Goal: Transaction & Acquisition: Book appointment/travel/reservation

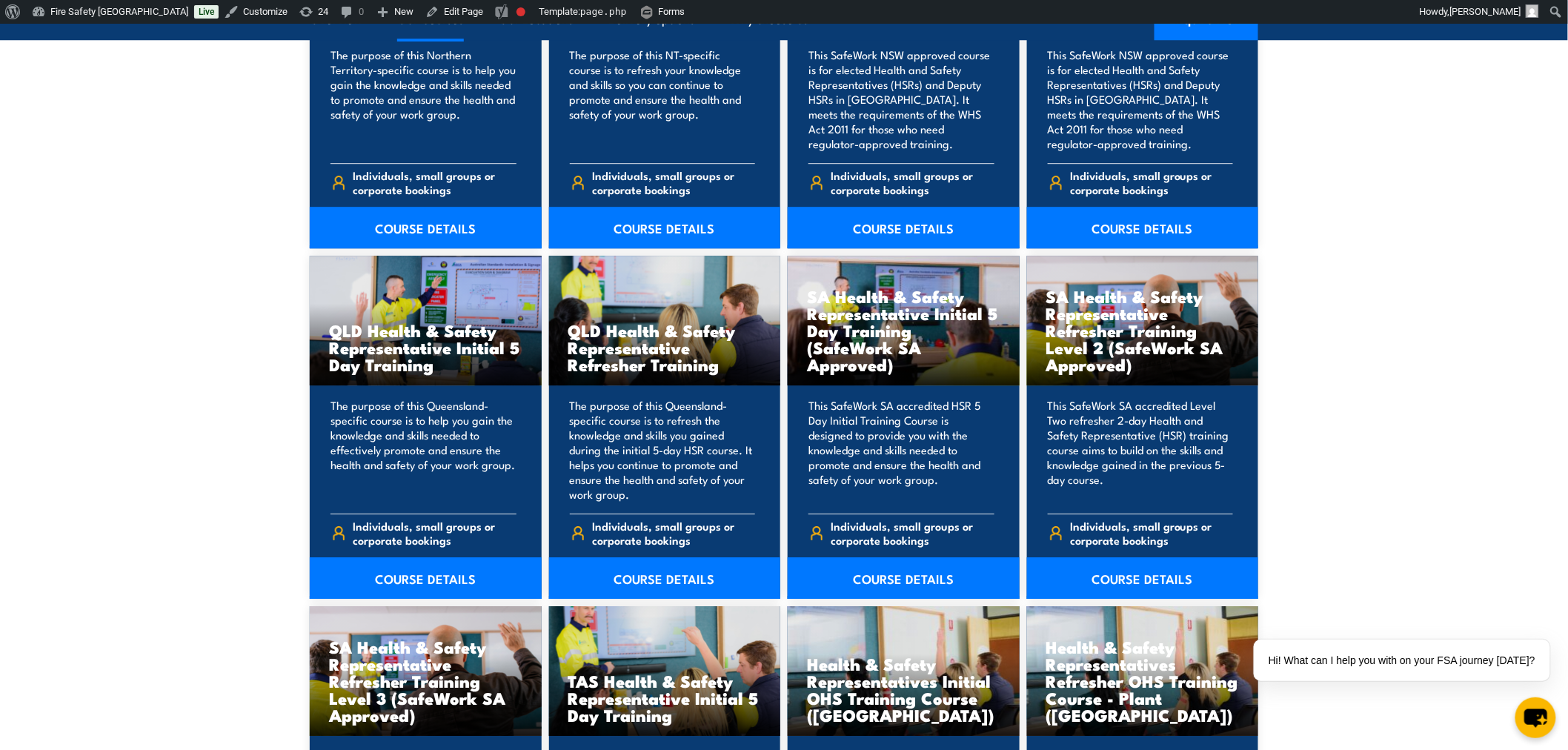
scroll to position [1975, 0]
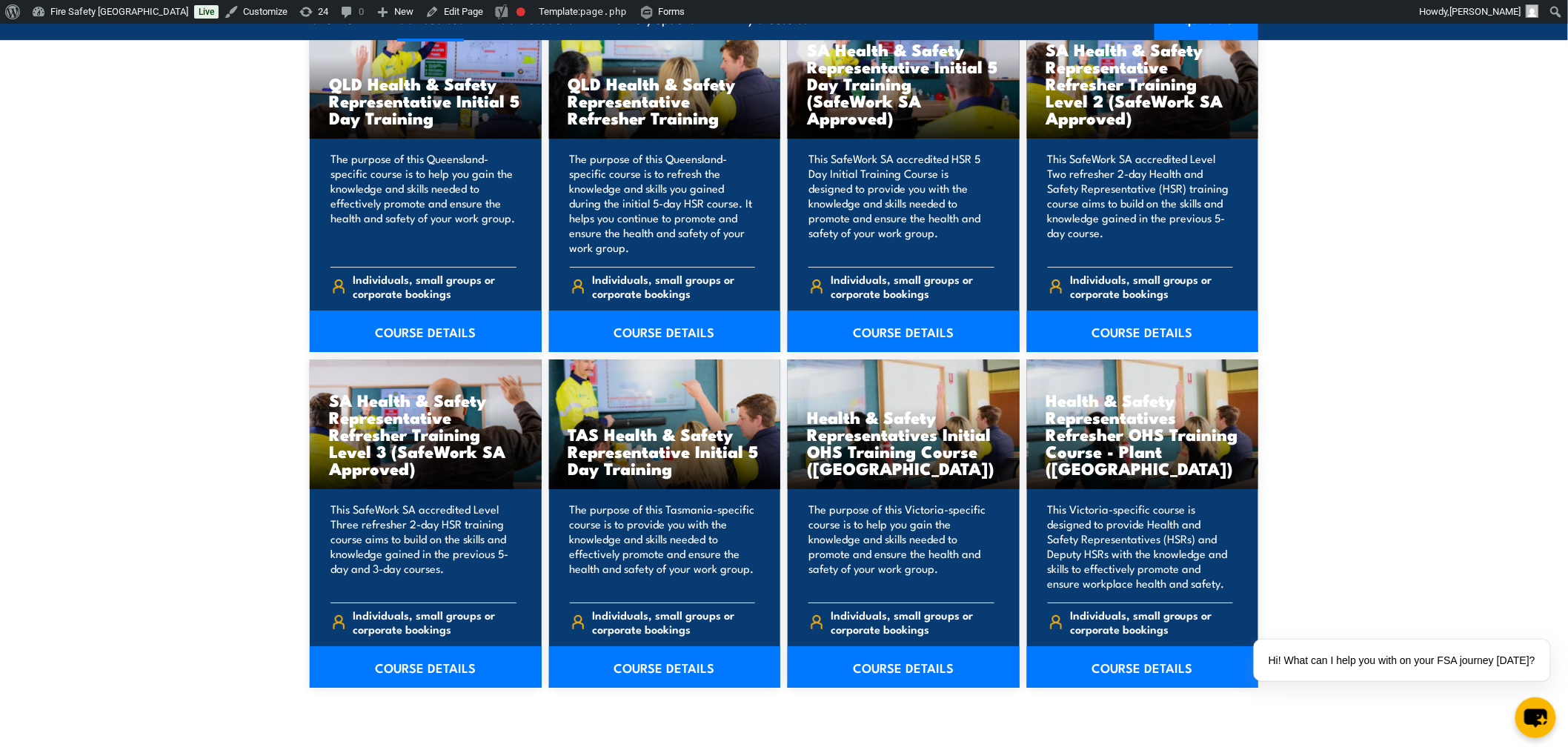
click at [116, 373] on section "16 COURSES ACT Health & Safety Representative Initial 5 Day Training The purpos…" at bounding box center [784, 11] width 1568 height 1494
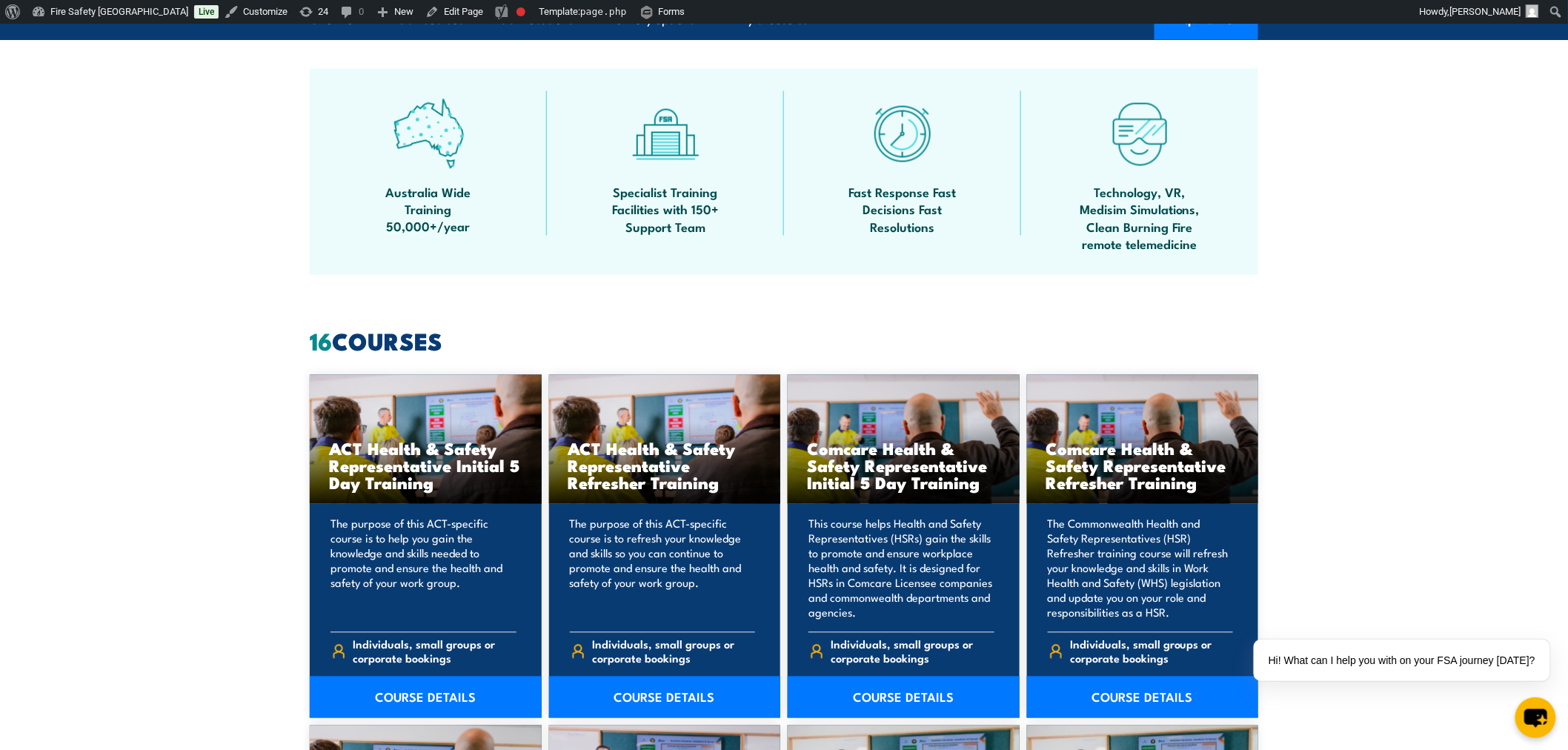
scroll to position [0, 0]
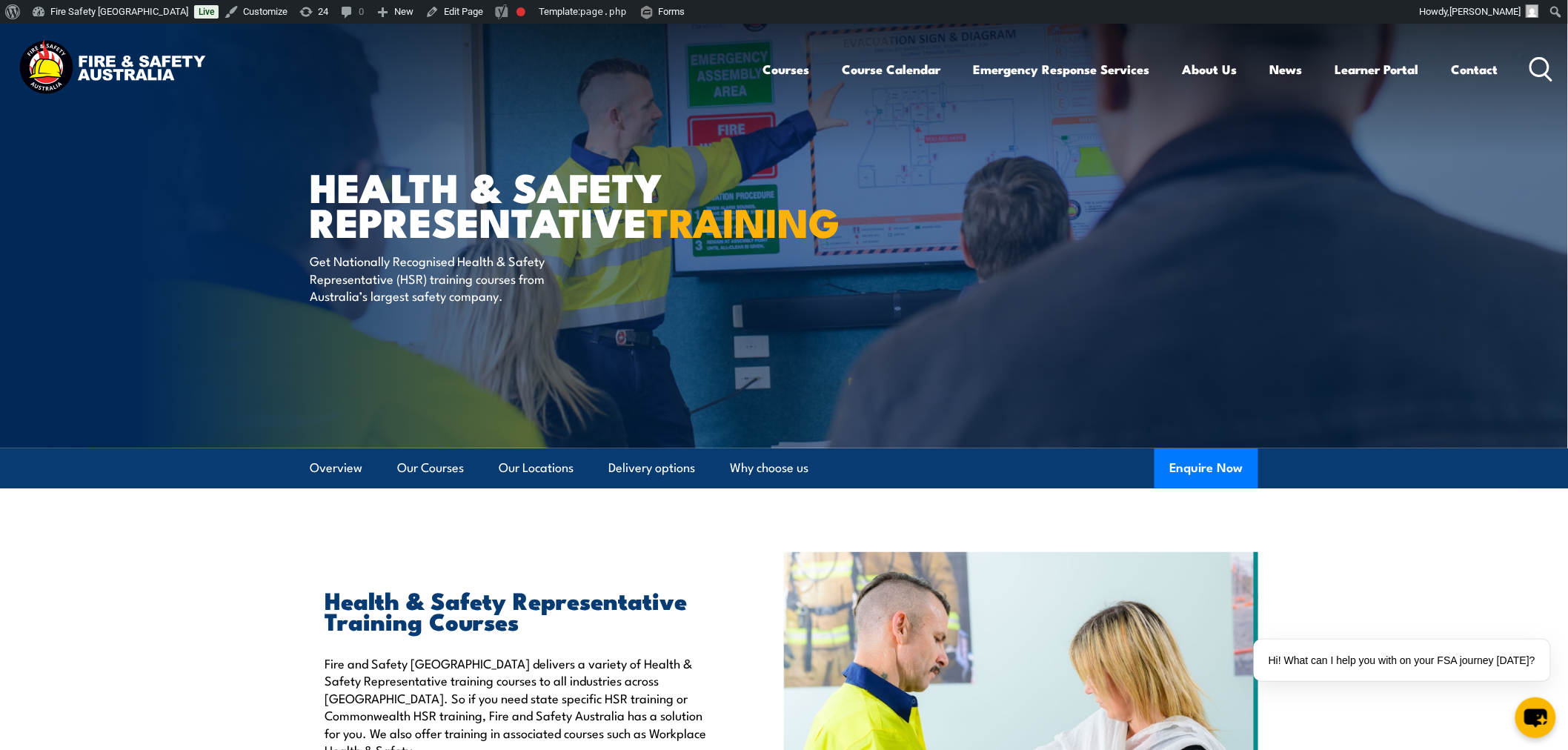
click at [82, 57] on img at bounding box center [111, 69] width 194 height 63
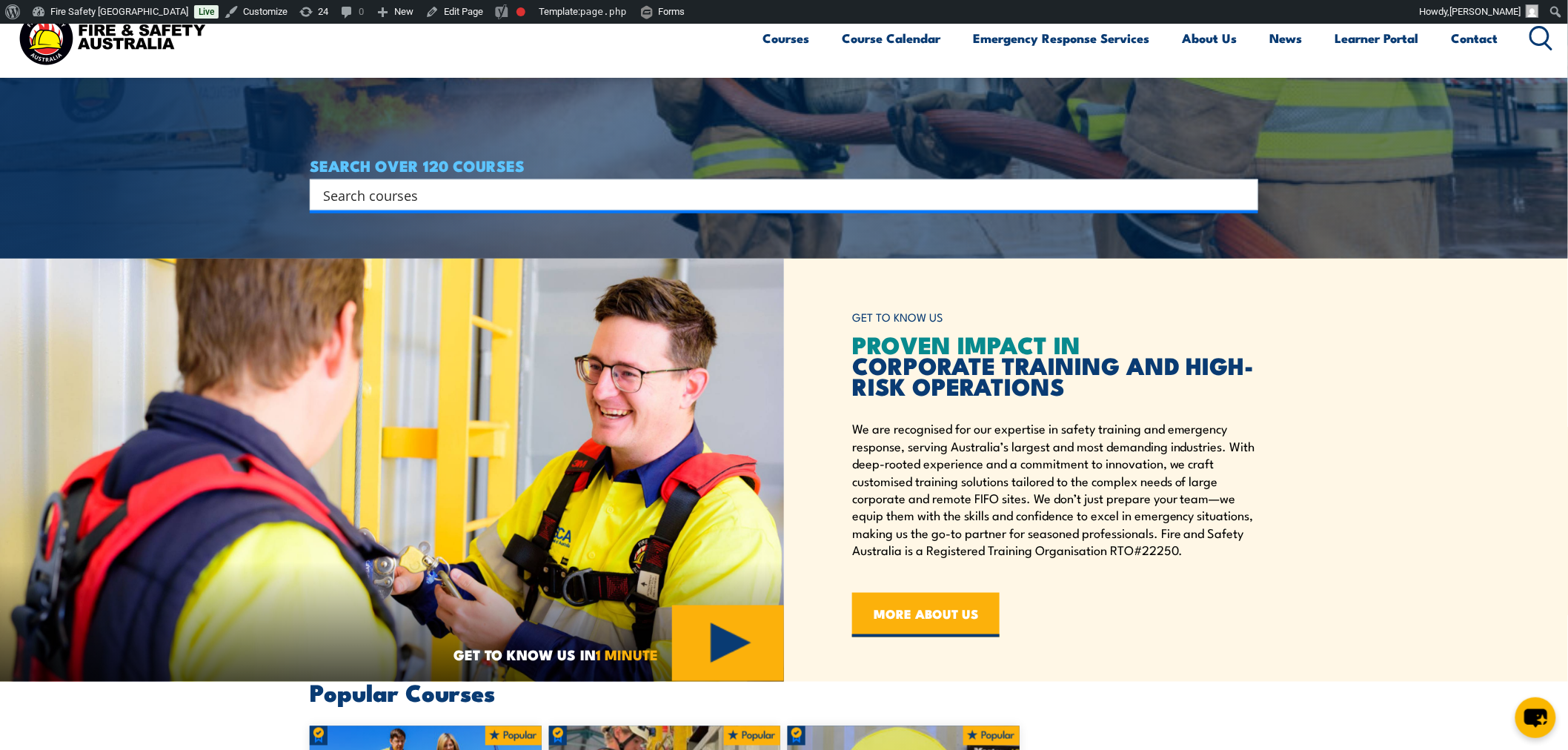
scroll to position [987, 0]
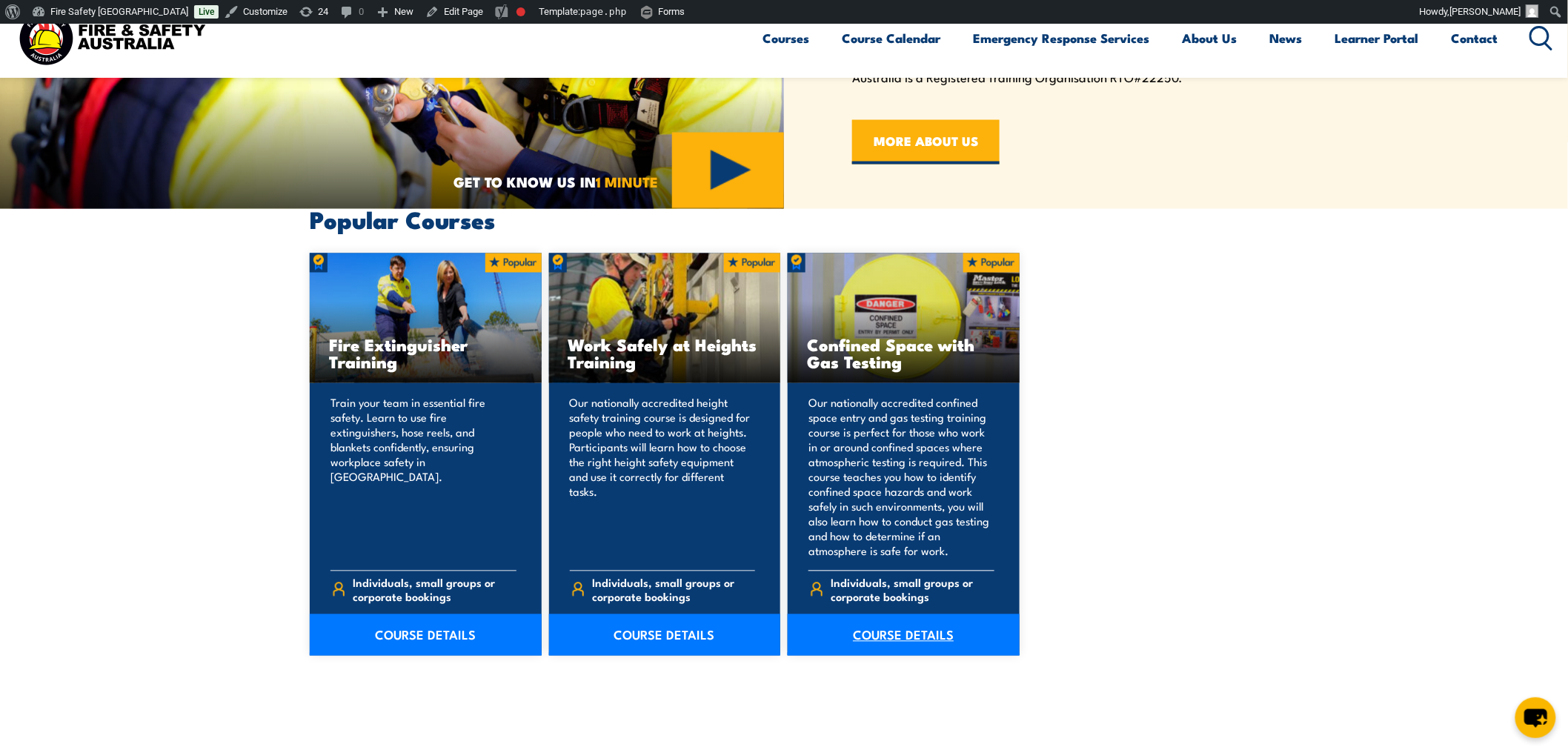
click at [906, 645] on link "COURSE DETAILS" at bounding box center [903, 635] width 232 height 42
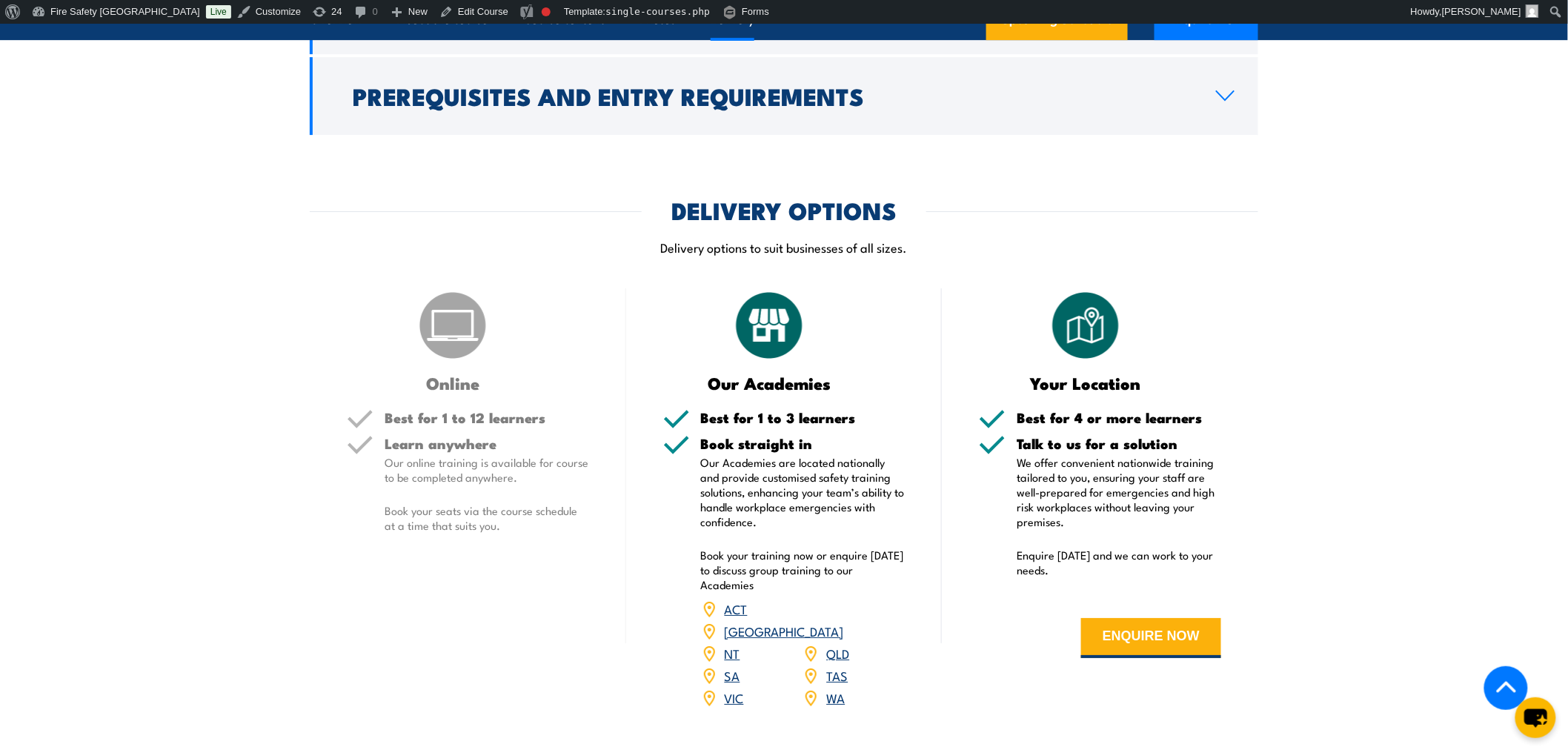
scroll to position [2469, 0]
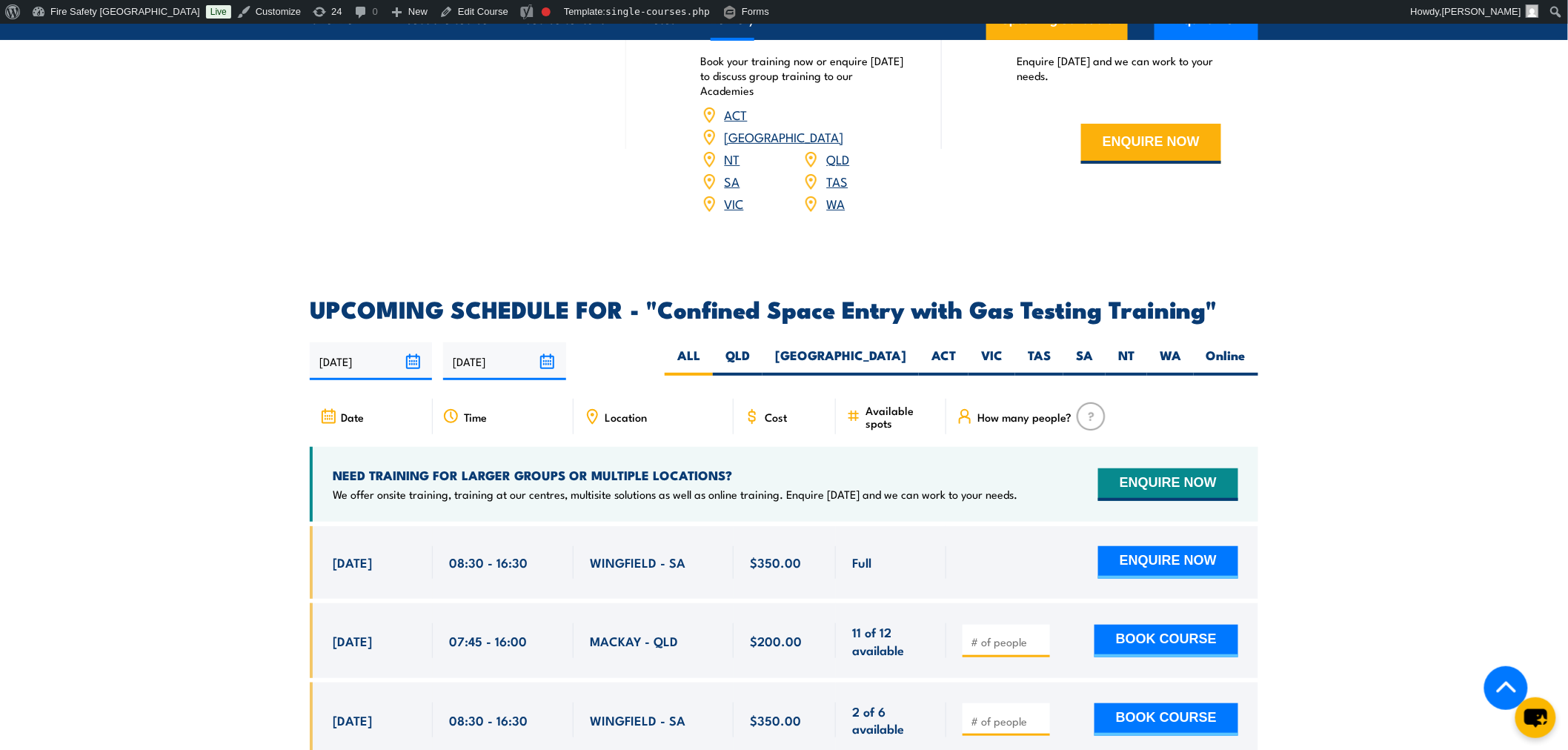
click at [1012, 634] on input "number" at bounding box center [1007, 641] width 74 height 15
type input "1"
click at [1153, 640] on button "BOOK COURSE" at bounding box center [1166, 641] width 143 height 33
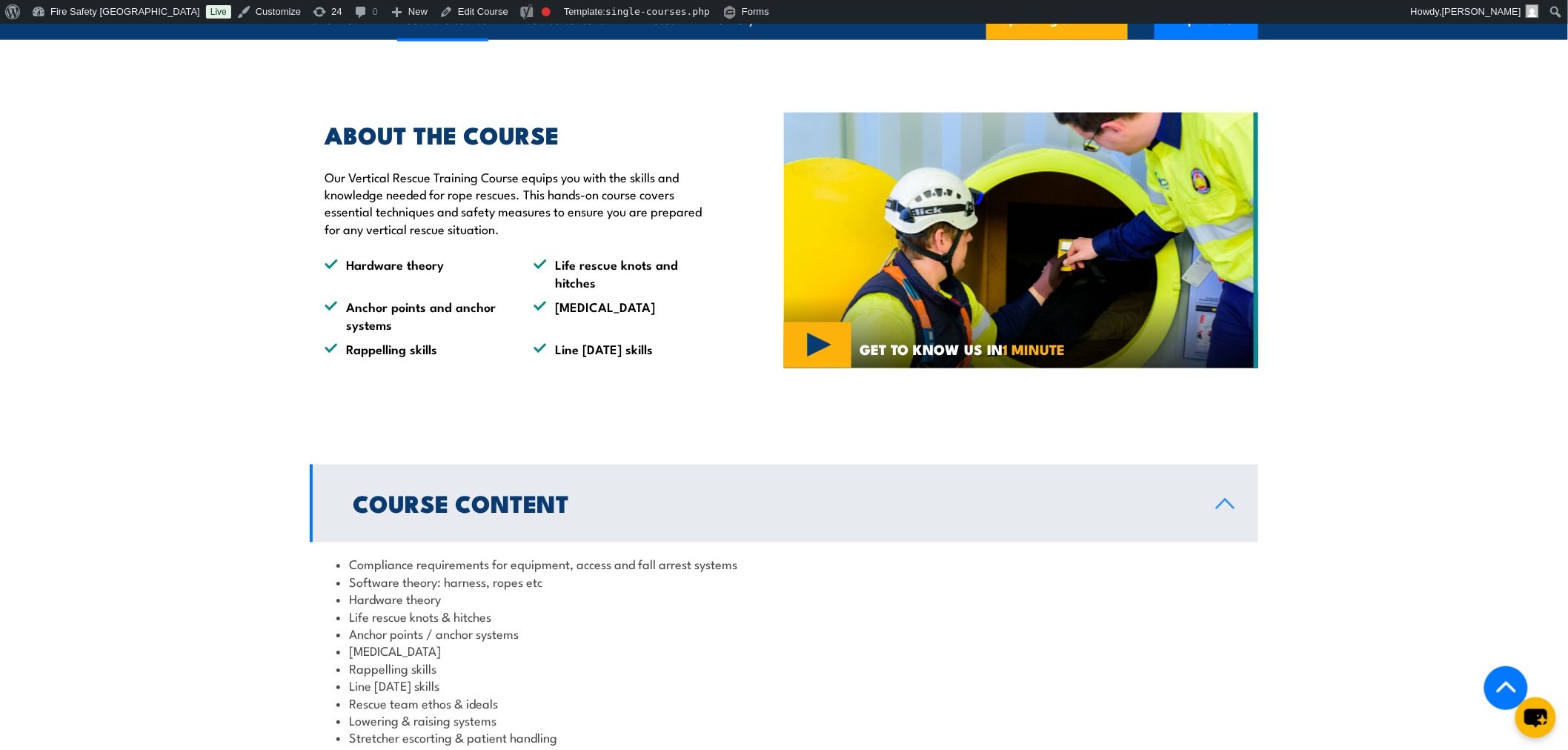
scroll to position [740, 0]
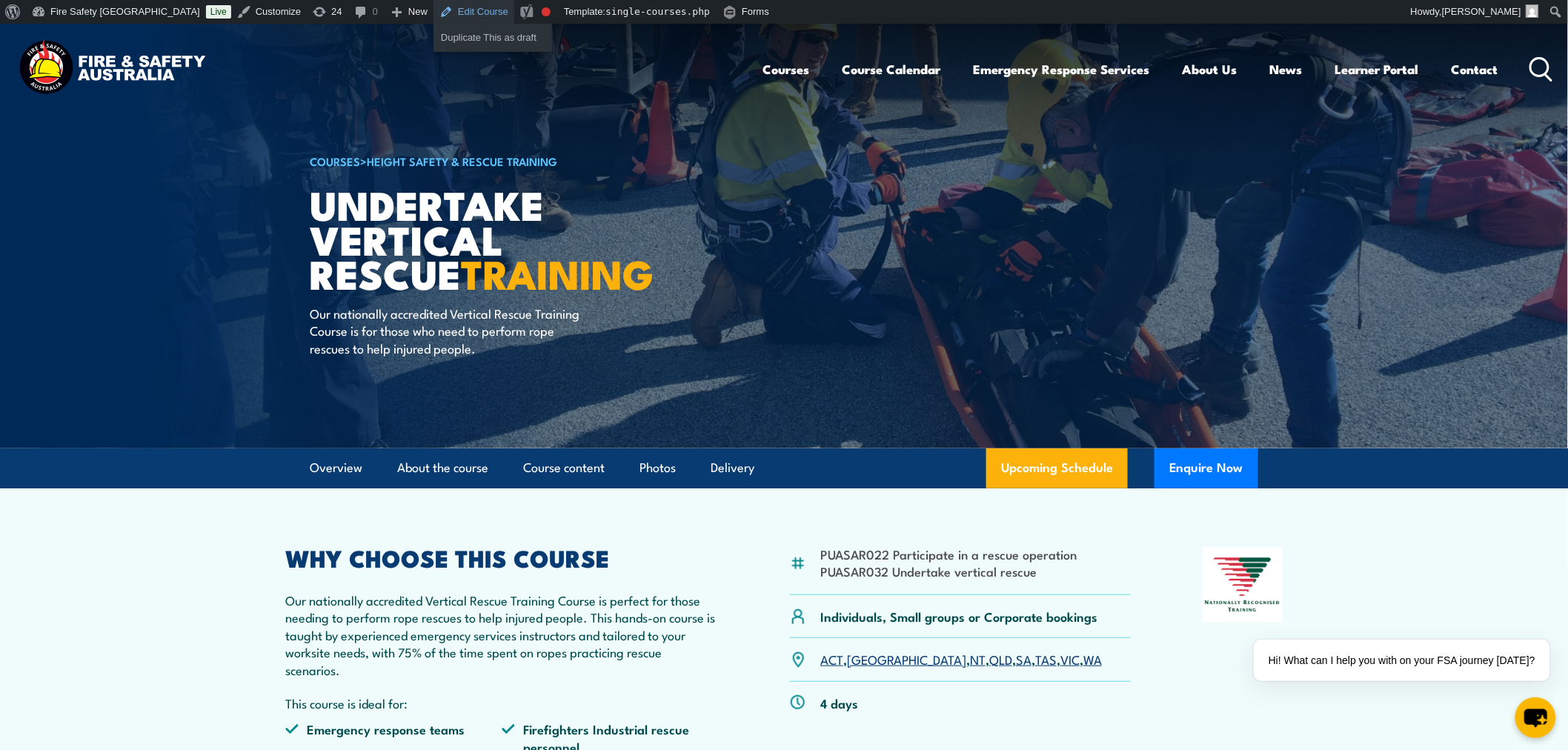
click at [434, 1] on link "Edit Course" at bounding box center [474, 11] width 81 height 23
